Goal: Task Accomplishment & Management: Use online tool/utility

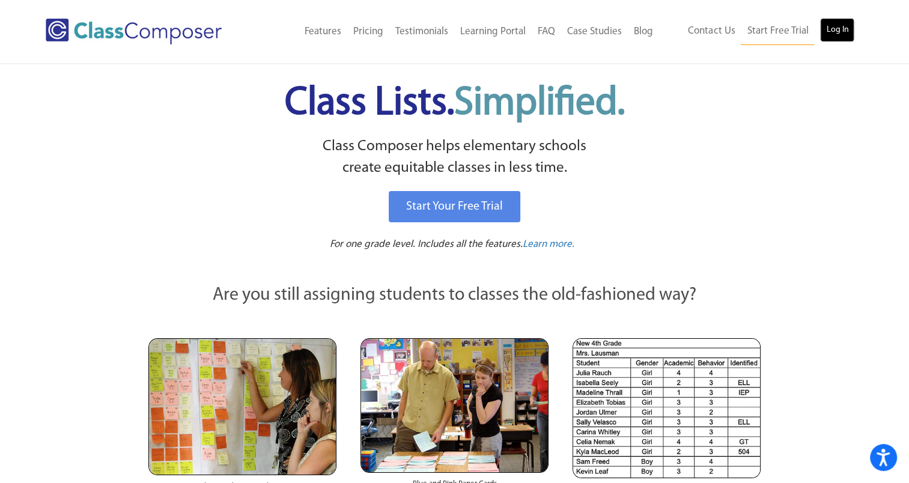
click at [844, 29] on link "Log In" at bounding box center [837, 30] width 34 height 24
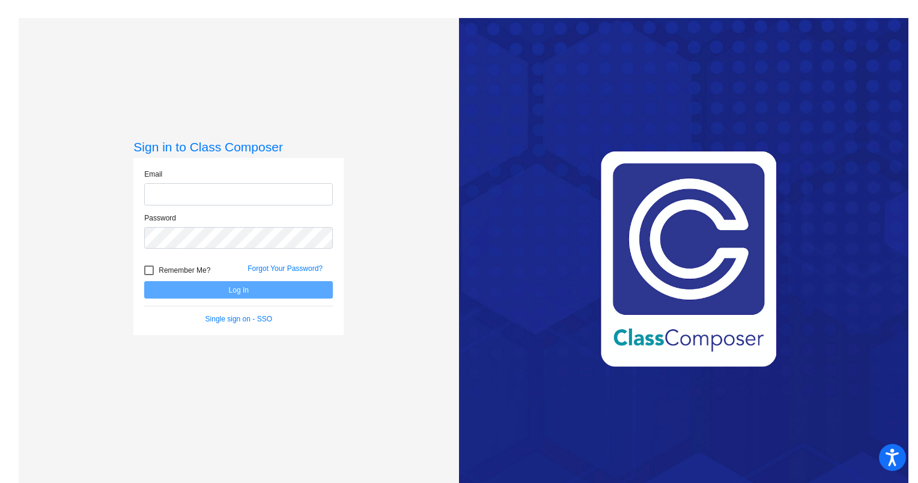
type input "[EMAIL_ADDRESS][PERSON_NAME][DOMAIN_NAME]"
click at [154, 281] on div "Remember Me?" at bounding box center [186, 272] width 103 height 18
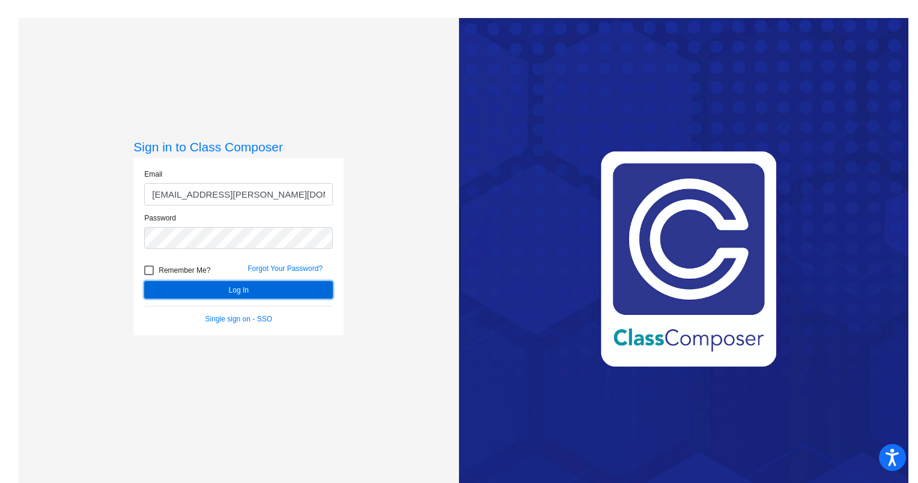
click at [209, 298] on button "Log In" at bounding box center [238, 289] width 189 height 17
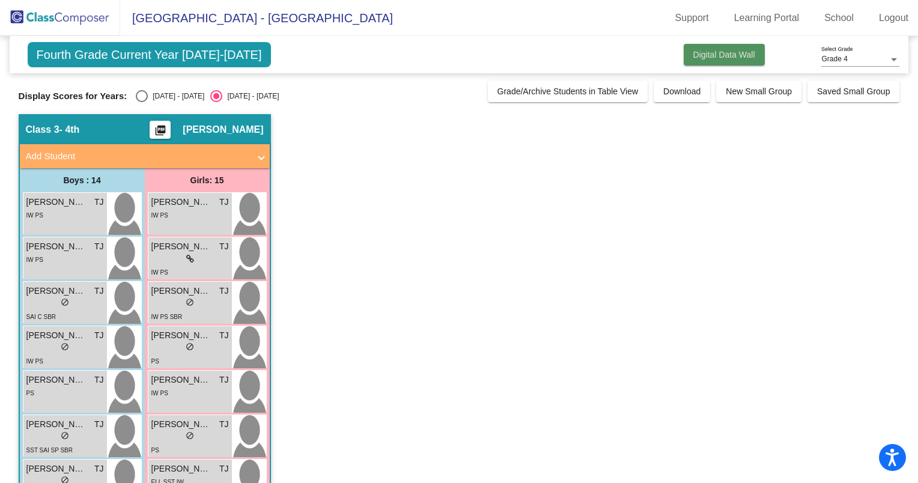
click at [702, 58] on span "Digital Data Wall" at bounding box center [725, 55] width 62 height 10
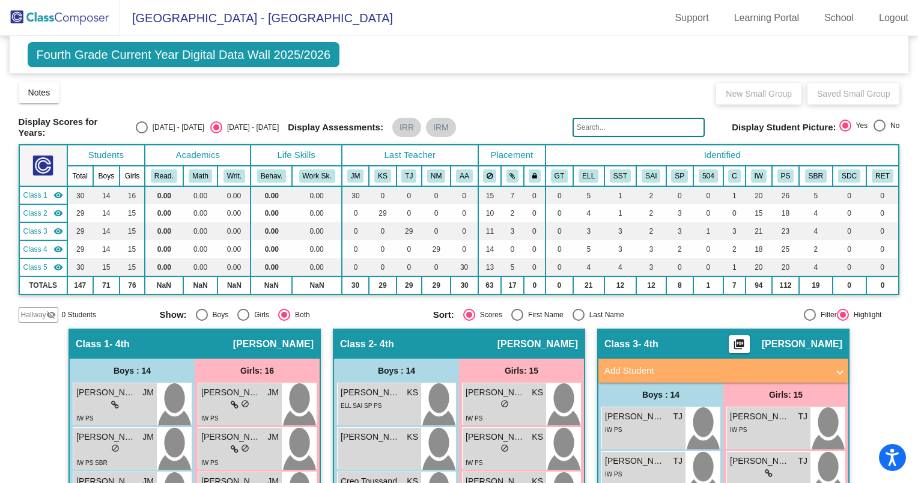
click at [148, 123] on div "[DATE] - [DATE]" at bounding box center [176, 127] width 56 height 11
click at [142, 133] on input "[DATE] - [DATE]" at bounding box center [141, 133] width 1 height 1
radio input "true"
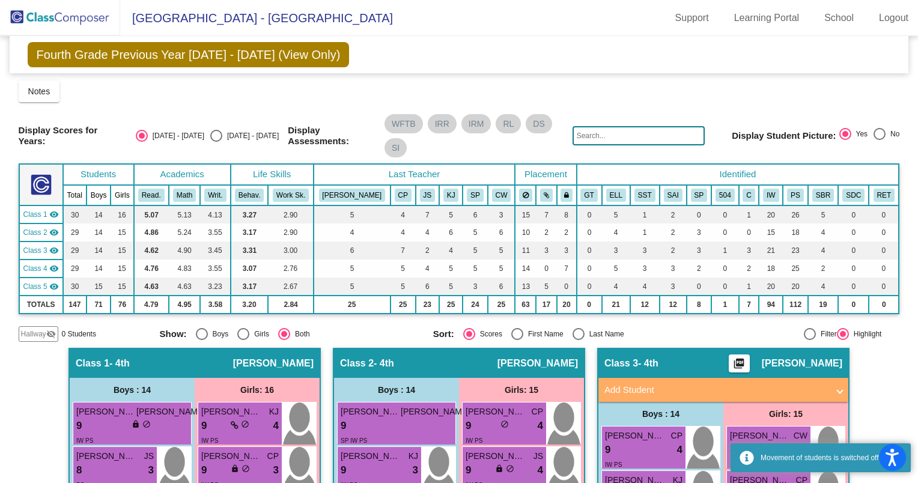
click at [148, 132] on div "[DATE] - [DATE]" at bounding box center [176, 135] width 56 height 11
click at [142, 142] on input "[DATE] - [DATE]" at bounding box center [141, 142] width 1 height 1
click at [148, 141] on div "2024 - 2025" at bounding box center [176, 135] width 56 height 11
click at [142, 142] on input "2024 - 2025" at bounding box center [141, 142] width 1 height 1
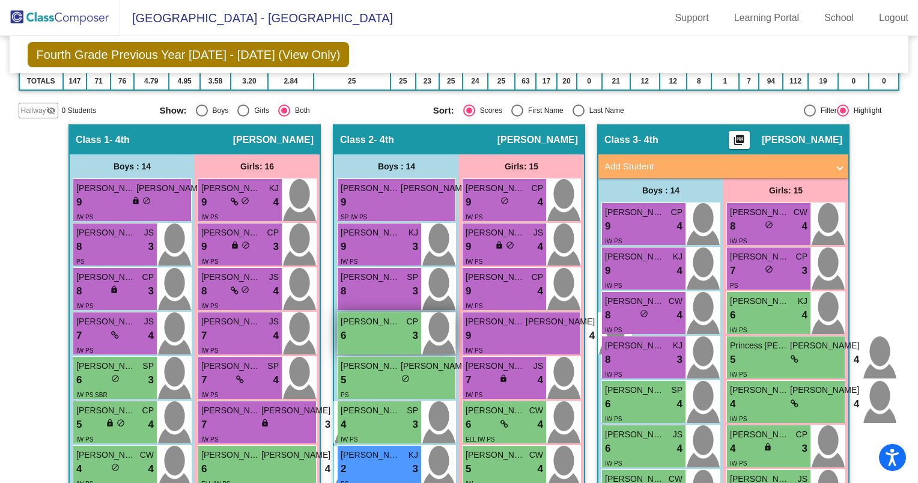
scroll to position [224, 0]
